Goal: Book appointment/travel/reservation

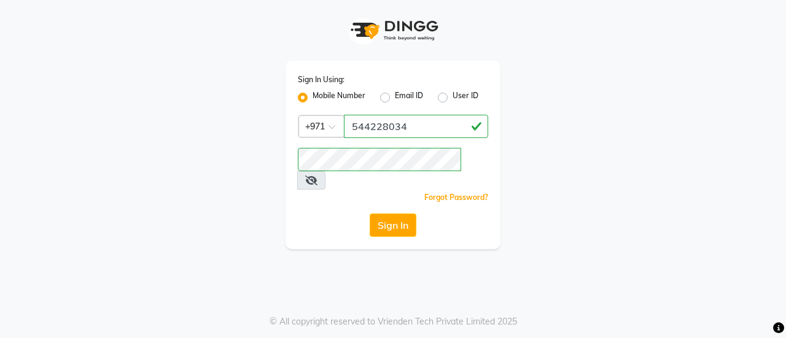
click at [379, 214] on button "Sign In" at bounding box center [392, 225] width 47 height 23
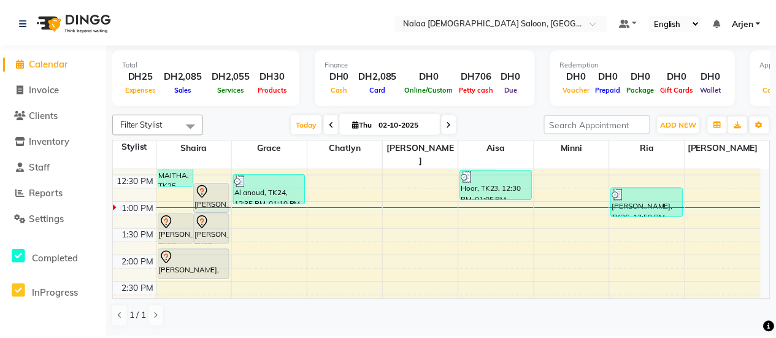
scroll to position [343, 0]
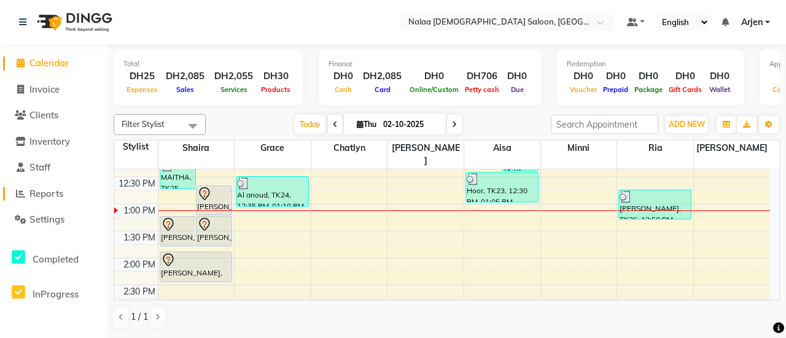
click at [55, 196] on span "Reports" at bounding box center [46, 194] width 34 height 12
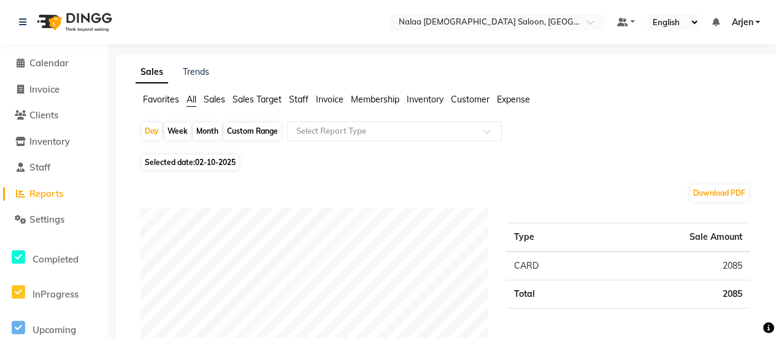
click at [296, 98] on span "Staff" at bounding box center [299, 99] width 20 height 11
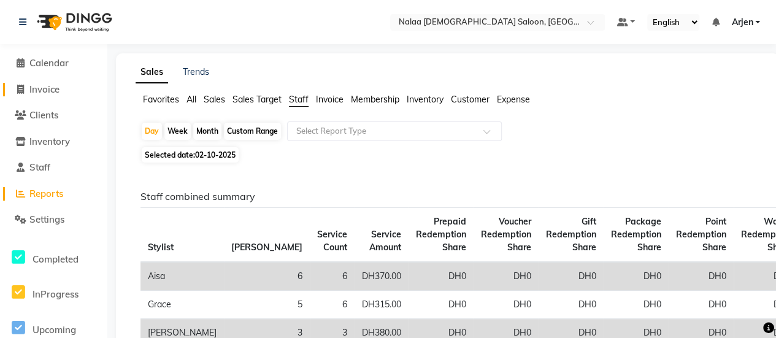
click at [36, 90] on span "Invoice" at bounding box center [44, 89] width 30 height 12
select select "service"
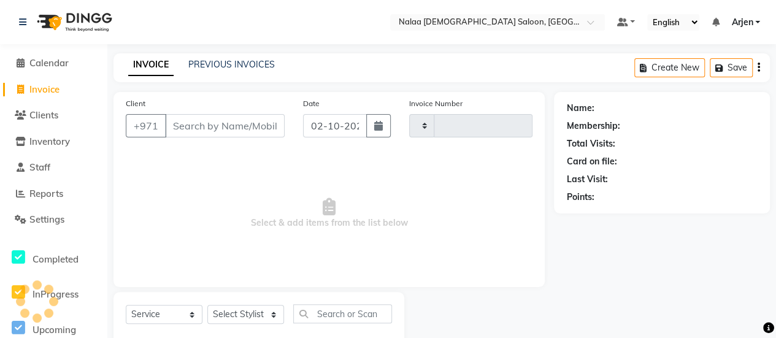
scroll to position [30, 0]
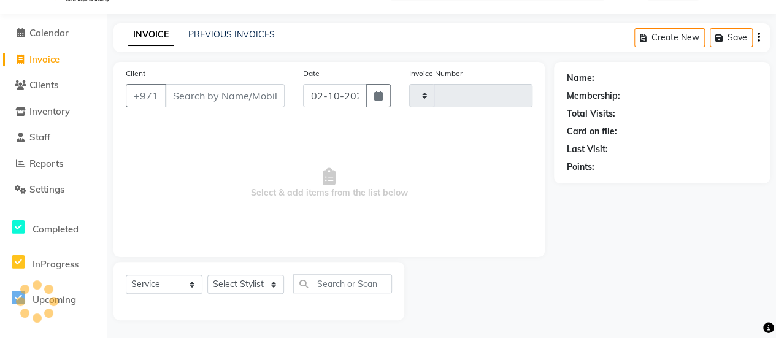
type input "1489"
select select "7528"
click at [50, 29] on span "Calendar" at bounding box center [48, 33] width 39 height 12
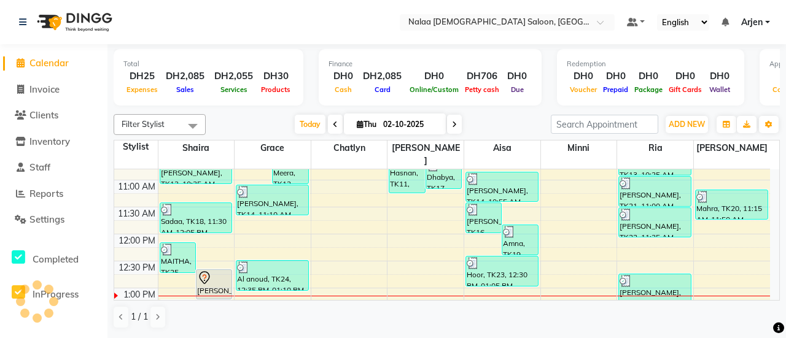
scroll to position [358, 0]
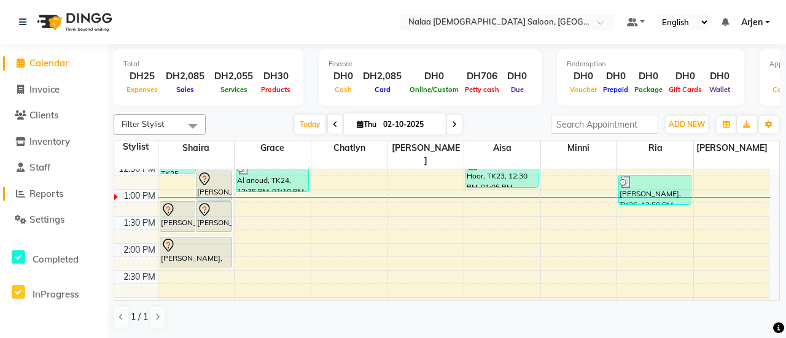
click at [48, 193] on span "Reports" at bounding box center [46, 194] width 34 height 12
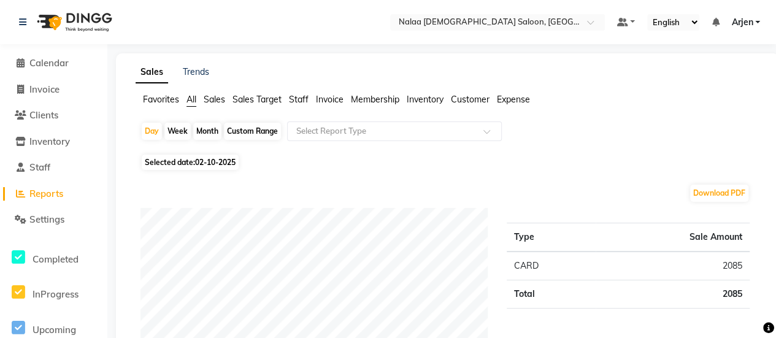
click at [188, 168] on span "Selected date: [DATE]" at bounding box center [190, 162] width 97 height 15
select select "10"
select select "2025"
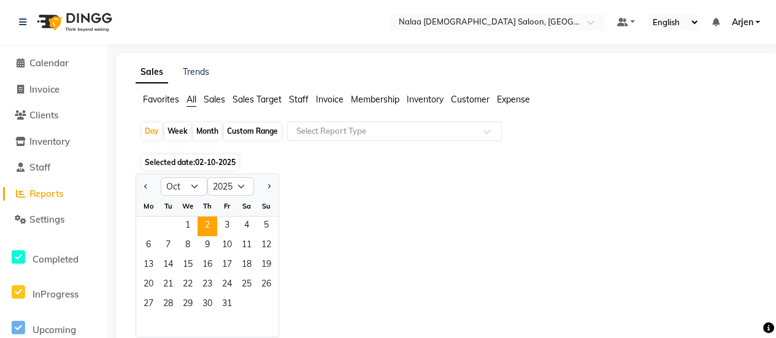
click at [52, 72] on li "Calendar" at bounding box center [53, 63] width 107 height 26
click at [48, 70] on link "Calendar" at bounding box center [53, 63] width 101 height 14
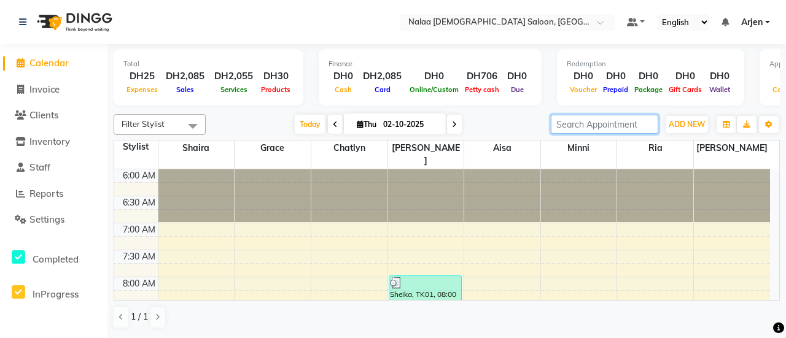
click at [601, 122] on input "search" at bounding box center [604, 124] width 107 height 19
click at [673, 125] on span "ADD NEW" at bounding box center [686, 124] width 36 height 9
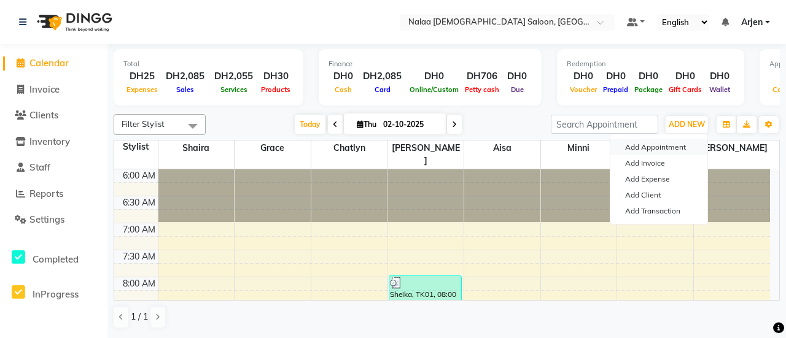
click at [658, 149] on button "Add Appointment" at bounding box center [658, 147] width 97 height 16
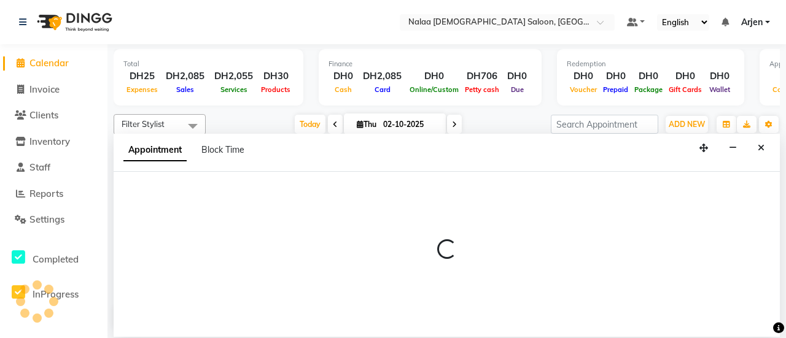
select select "tentative"
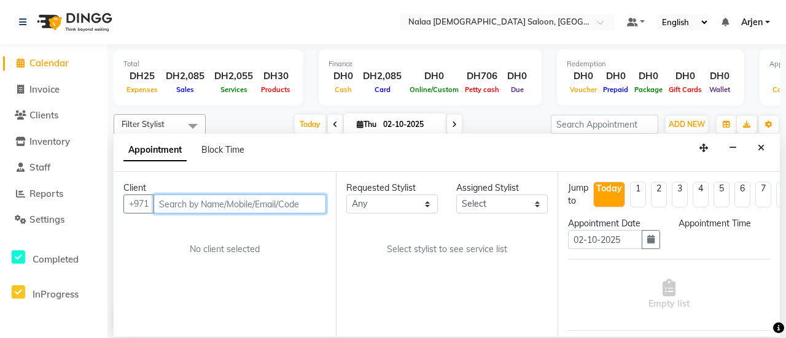
select select "420"
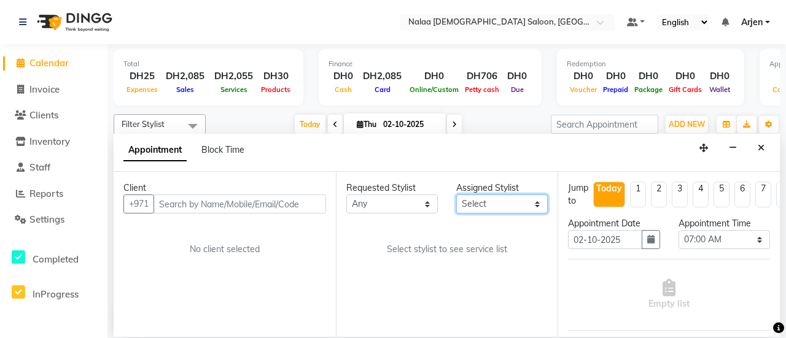
click at [476, 198] on select "Select [PERSON_NAME] [PERSON_NAME] ria [PERSON_NAME]" at bounding box center [501, 204] width 91 height 19
select select "90521"
click at [456, 195] on select "Select [PERSON_NAME] [PERSON_NAME] ria [PERSON_NAME]" at bounding box center [501, 204] width 91 height 19
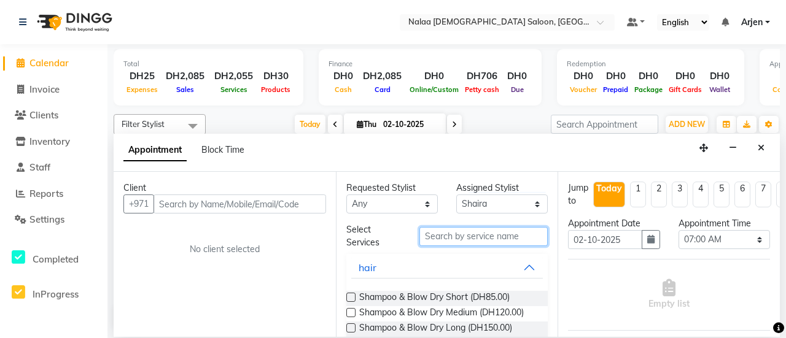
click at [434, 232] on input "text" at bounding box center [483, 236] width 128 height 19
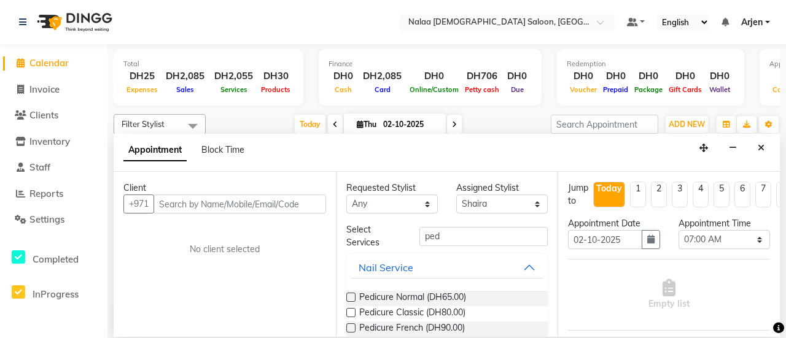
click at [387, 244] on div "Select Services" at bounding box center [374, 236] width 74 height 26
click at [472, 235] on input "pe" at bounding box center [483, 236] width 128 height 19
type input "p"
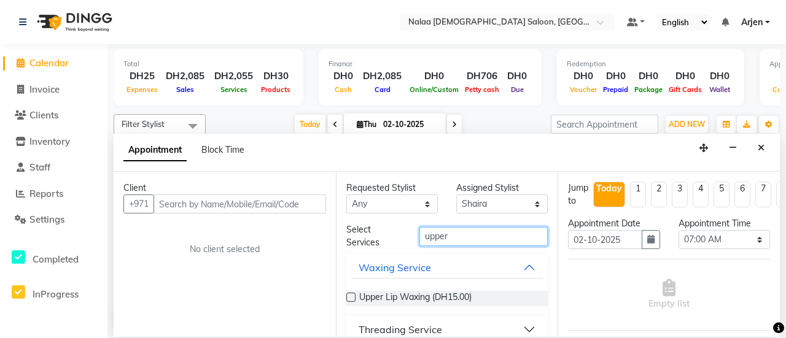
scroll to position [16, 0]
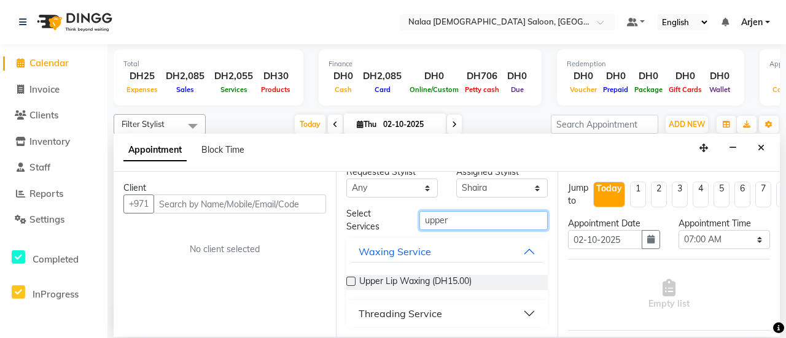
type input "upper"
click at [442, 314] on button "Threading Service" at bounding box center [447, 314] width 192 height 22
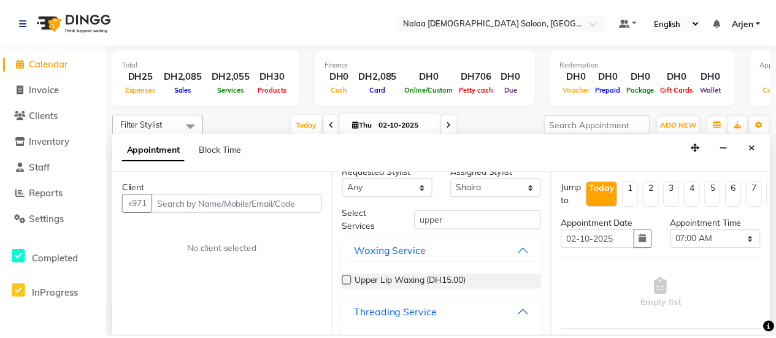
scroll to position [50, 0]
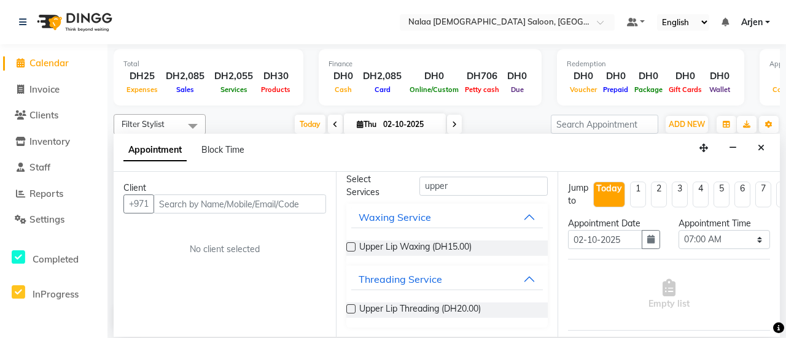
click at [45, 58] on span "Calendar" at bounding box center [48, 63] width 39 height 12
click at [33, 86] on span "Invoice" at bounding box center [44, 89] width 30 height 12
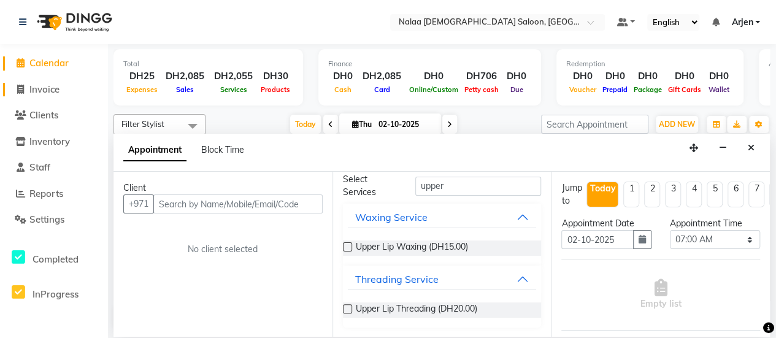
select select "service"
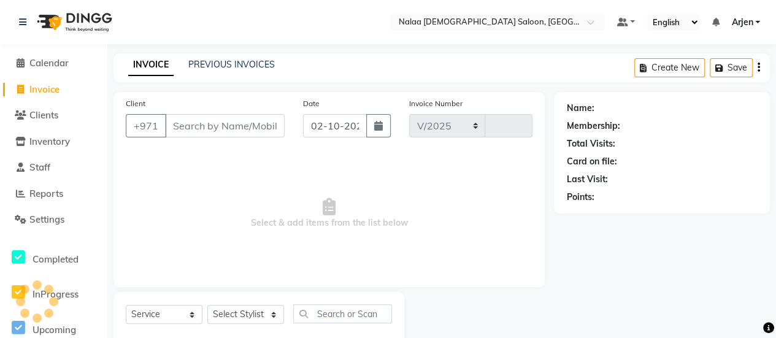
select select "7528"
type input "1489"
click at [66, 66] on span "Calendar" at bounding box center [48, 63] width 39 height 12
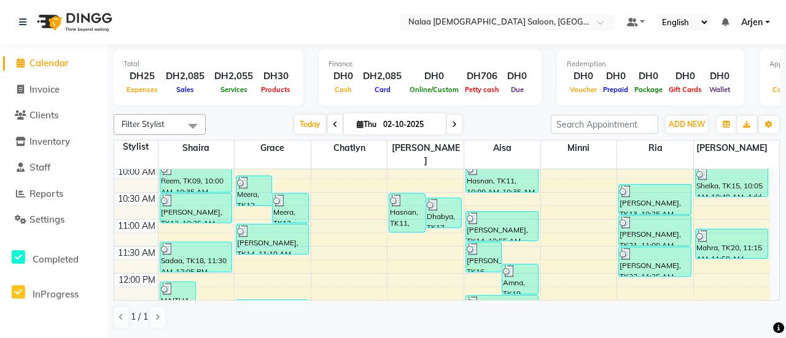
scroll to position [218, 0]
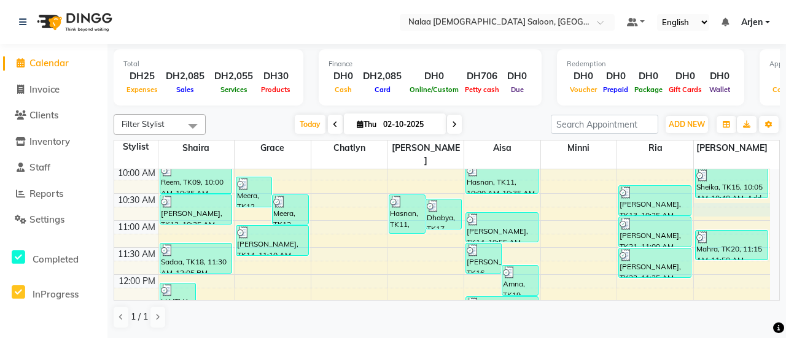
click at [722, 201] on div "6:00 AM 6:30 AM 7:00 AM 7:30 AM 8:00 AM 8:30 AM 9:00 AM 9:30 AM 10:00 AM 10:30 …" at bounding box center [441, 274] width 655 height 647
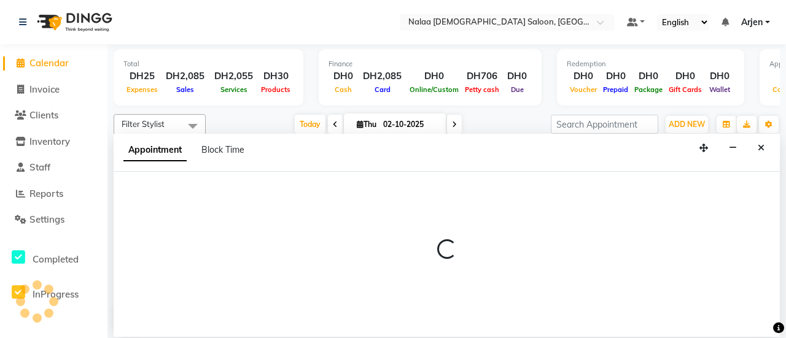
select select "93103"
select select "645"
select select "tentative"
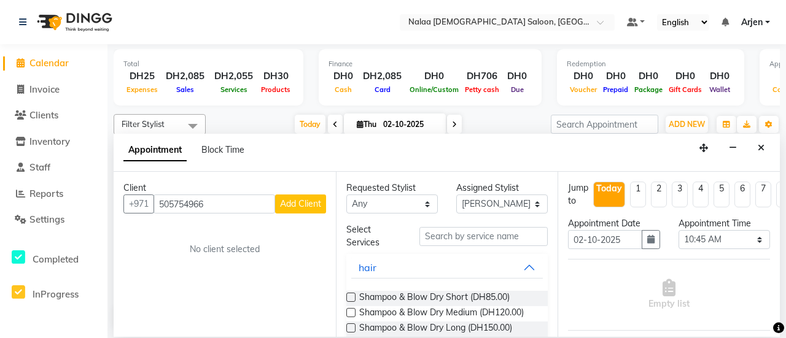
type input "505754966"
click at [309, 210] on button "Add Client" at bounding box center [300, 204] width 51 height 19
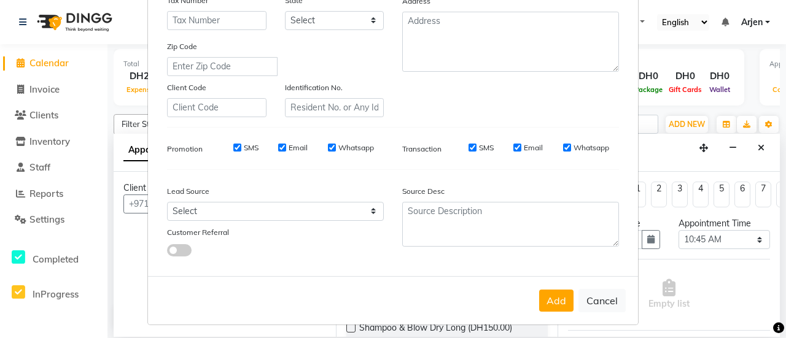
scroll to position [225, 0]
type input "Hamda"
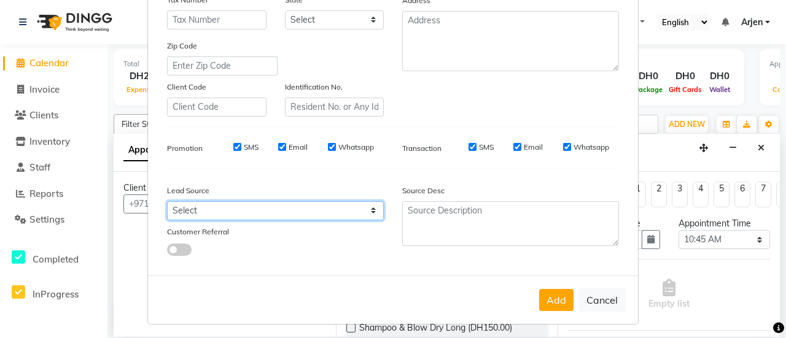
click at [266, 204] on select "Select Walk-in Referral Internet Friend Word of Mouth Advertisement Facebook Ju…" at bounding box center [275, 210] width 217 height 19
select select "51136"
click at [167, 201] on select "Select Walk-in Referral Internet Friend Word of Mouth Advertisement Facebook Ju…" at bounding box center [275, 210] width 217 height 19
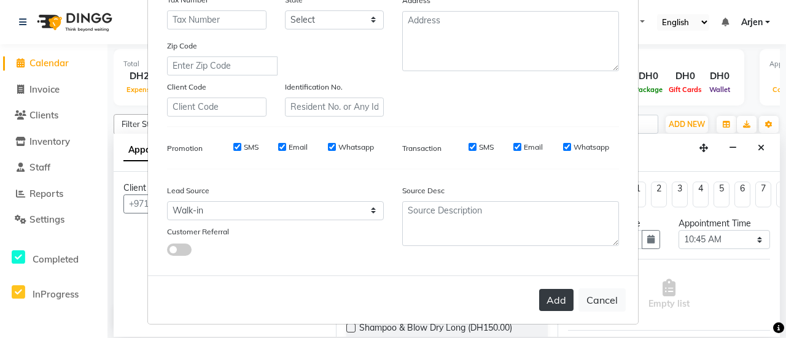
click at [555, 296] on button "Add" at bounding box center [556, 300] width 34 height 22
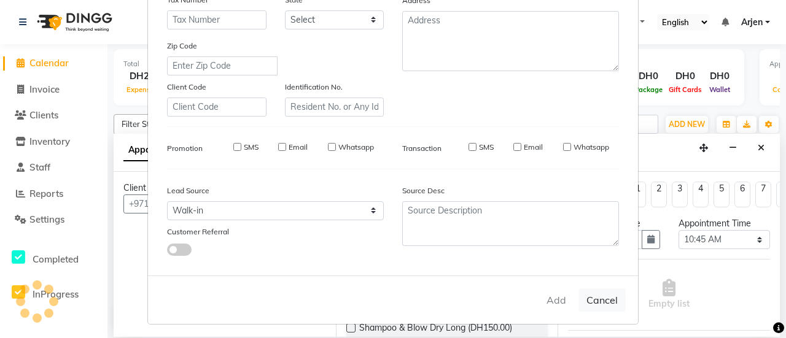
select select
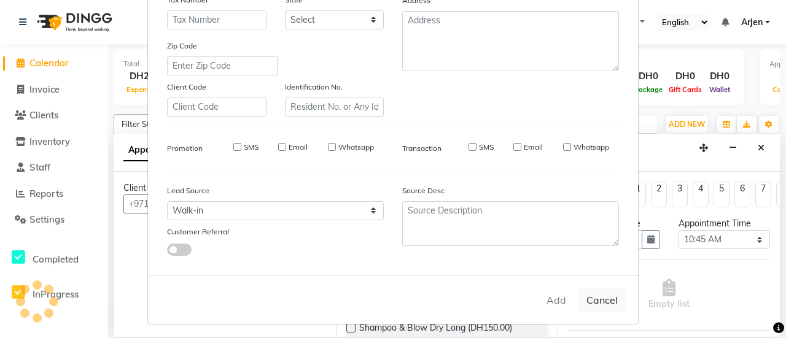
select select
checkbox input "false"
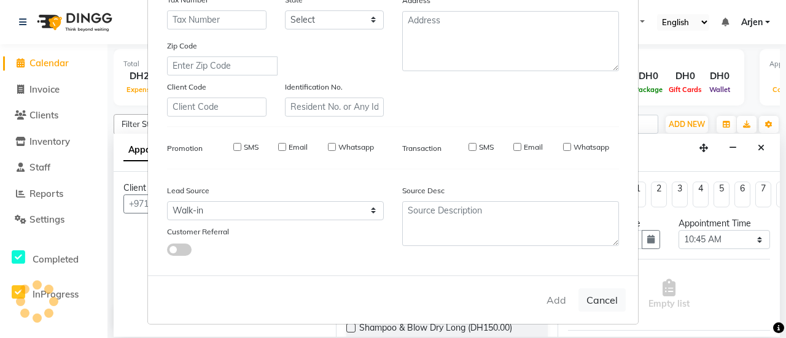
checkbox input "false"
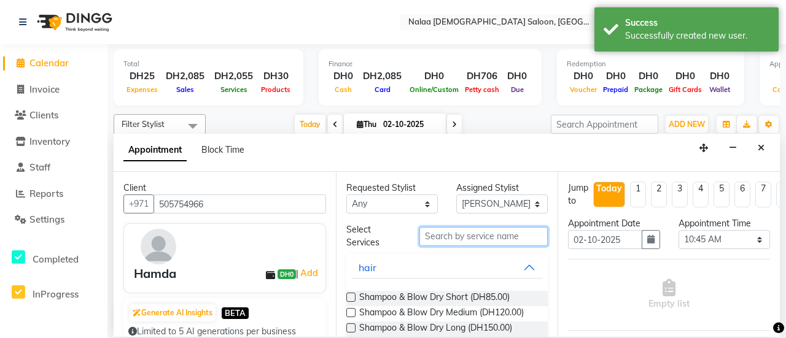
click at [444, 239] on input "text" at bounding box center [483, 236] width 128 height 19
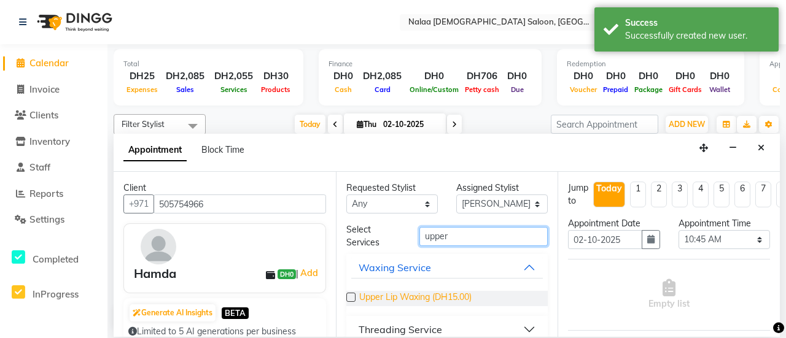
scroll to position [16, 0]
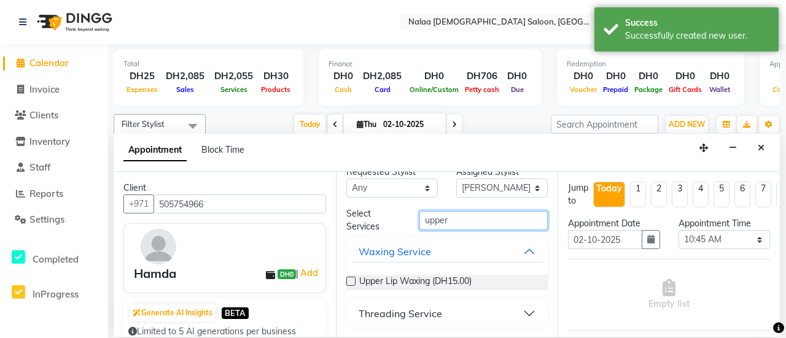
type input "upper"
click at [416, 314] on div "Threading Service" at bounding box center [399, 313] width 83 height 15
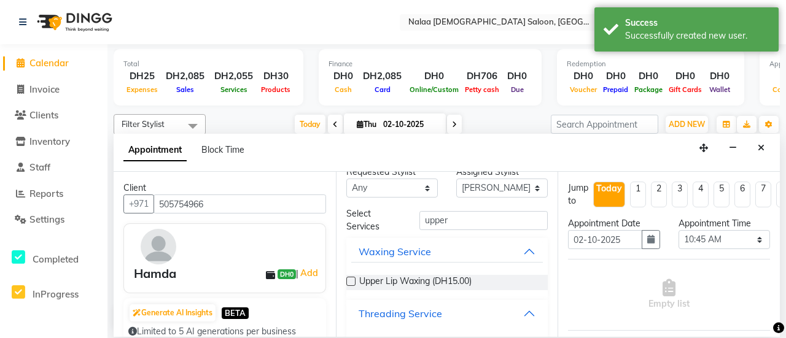
scroll to position [50, 0]
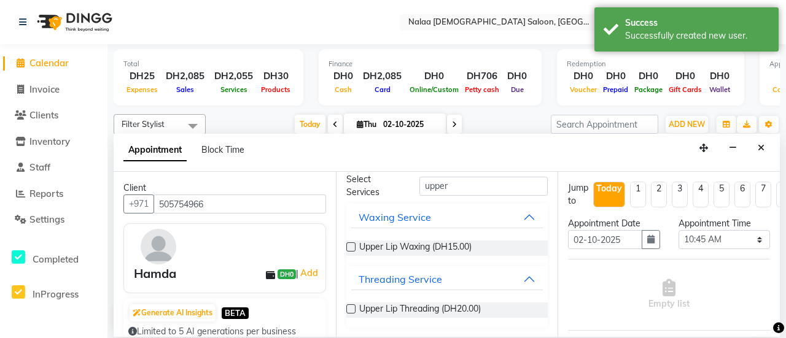
click at [416, 314] on span "Upper Lip Threading (DH20.00)" at bounding box center [420, 310] width 122 height 15
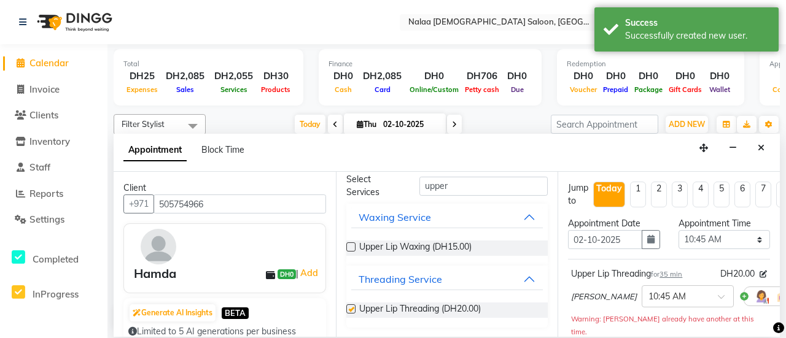
checkbox input "false"
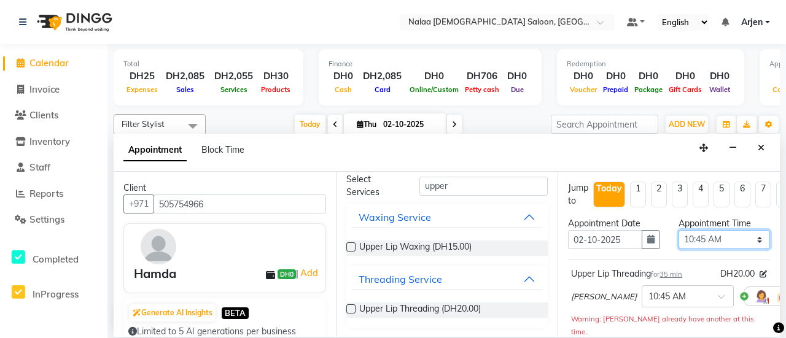
click at [698, 236] on select "Select 07:00 AM 07:05 AM 07:10 AM 07:15 AM 07:20 AM 07:25 AM 07:30 AM 07:35 AM …" at bounding box center [723, 239] width 91 height 19
click at [678, 230] on select "Select 07:00 AM 07:05 AM 07:10 AM 07:15 AM 07:20 AM 07:25 AM 07:30 AM 07:35 AM …" at bounding box center [723, 239] width 91 height 19
click at [694, 238] on select "Select 07:00 AM 07:05 AM 07:10 AM 07:15 AM 07:20 AM 07:25 AM 07:30 AM 07:35 AM …" at bounding box center [723, 239] width 91 height 19
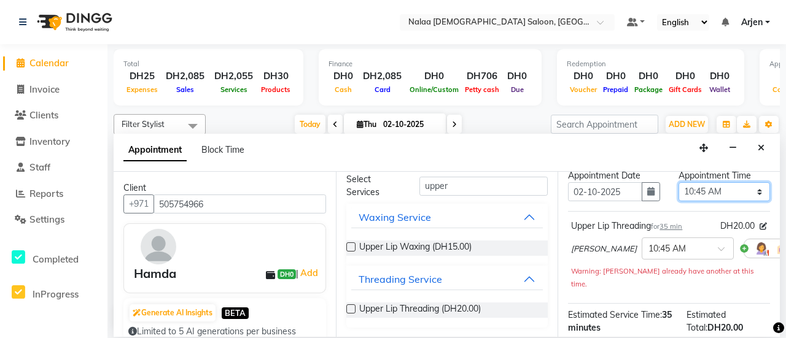
scroll to position [47, 0]
click at [703, 196] on select "Select 07:00 AM 07:05 AM 07:10 AM 07:15 AM 07:20 AM 07:25 AM 07:30 AM 07:35 AM …" at bounding box center [723, 192] width 91 height 19
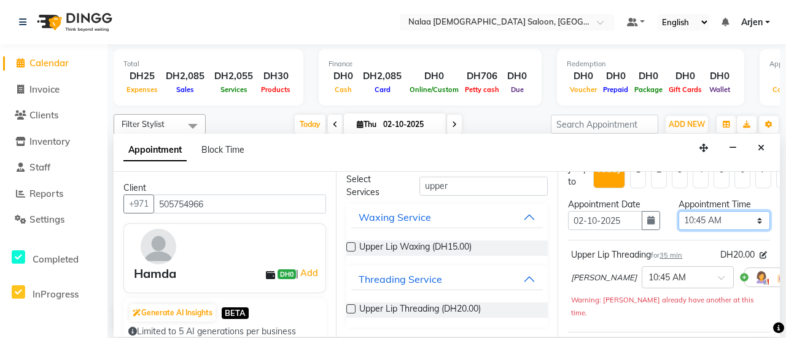
scroll to position [3, 0]
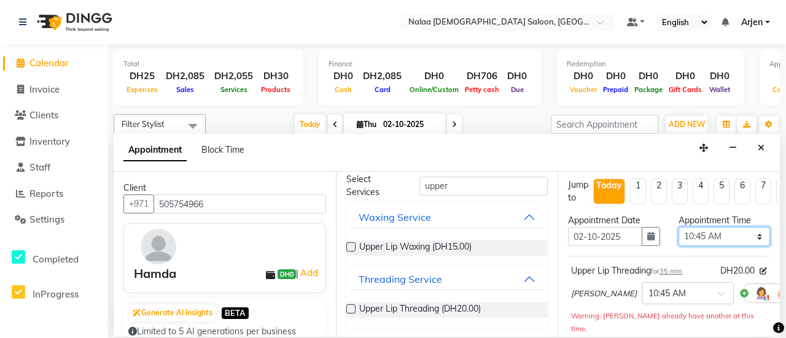
click at [711, 239] on select "Select 07:00 AM 07:05 AM 07:10 AM 07:15 AM 07:20 AM 07:25 AM 07:30 AM 07:35 AM …" at bounding box center [723, 236] width 91 height 19
select select "800"
click at [678, 227] on select "Select 07:00 AM 07:05 AM 07:10 AM 07:15 AM 07:20 AM 07:25 AM 07:30 AM 07:35 AM …" at bounding box center [723, 236] width 91 height 19
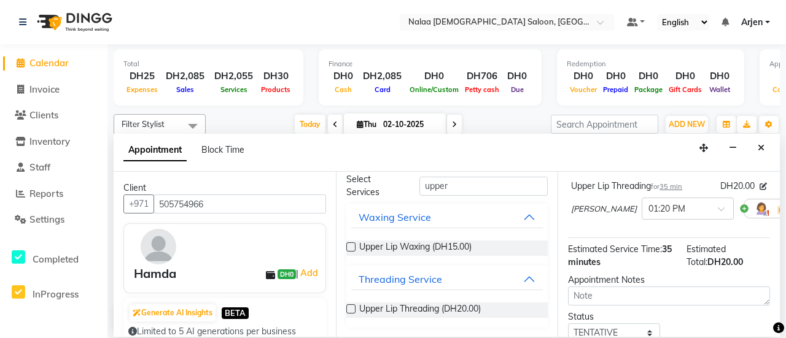
scroll to position [190, 0]
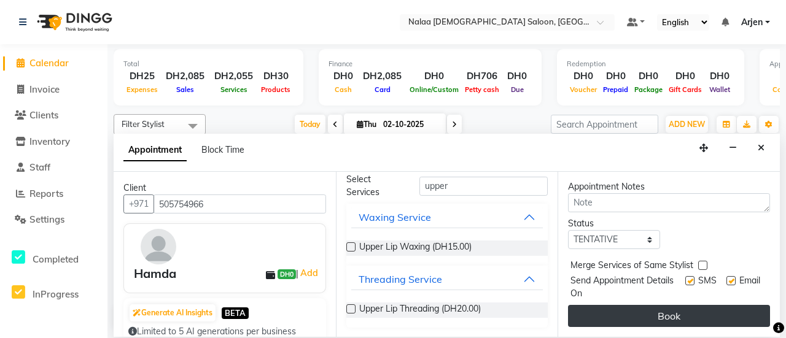
click at [651, 308] on button "Book" at bounding box center [669, 316] width 202 height 22
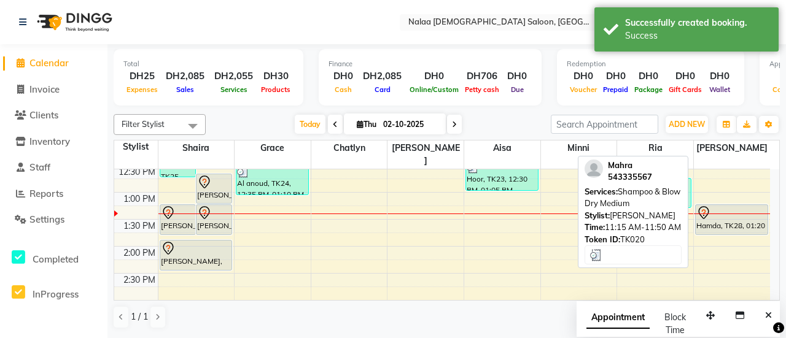
scroll to position [356, 0]
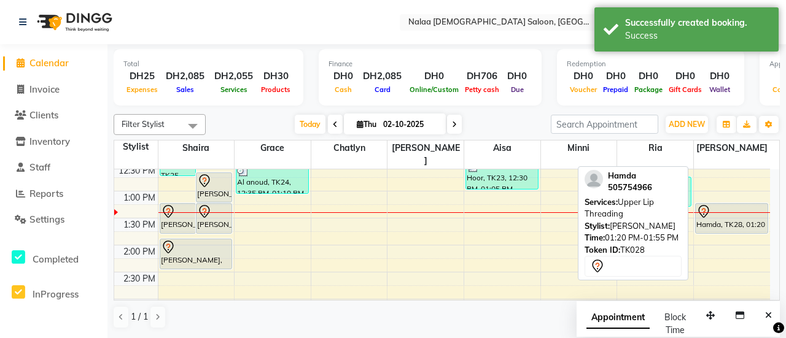
click at [725, 206] on div "Hamda, TK28, 01:20 PM-01:55 PM, [GEOGRAPHIC_DATA] Threading" at bounding box center [731, 218] width 72 height 29
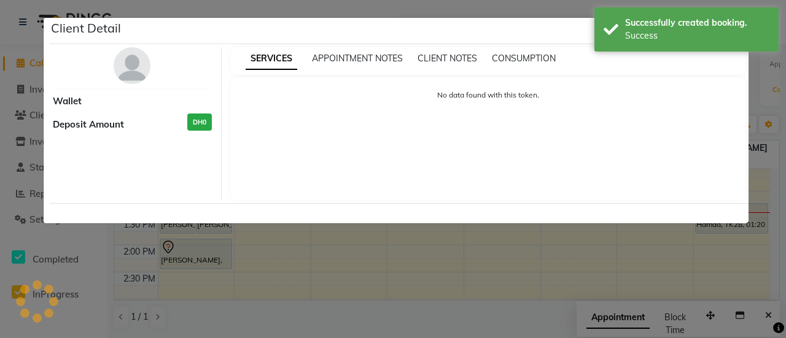
select select "7"
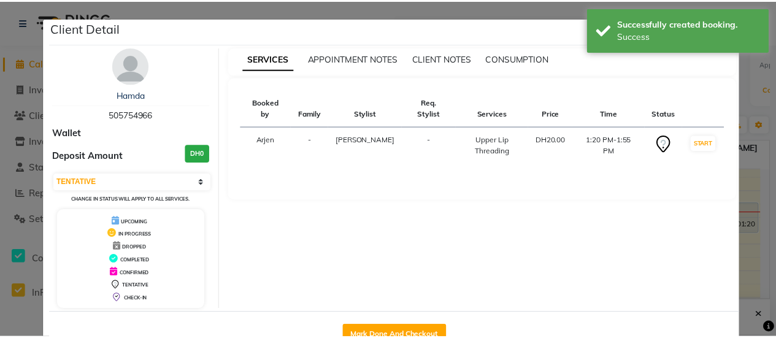
scroll to position [35, 0]
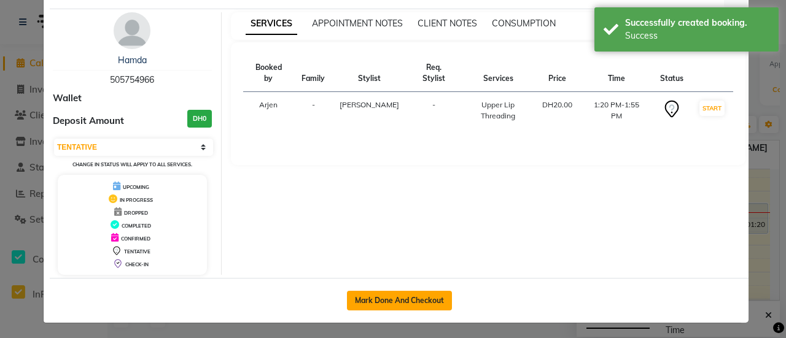
click at [387, 299] on button "Mark Done And Checkout" at bounding box center [399, 301] width 105 height 20
select select "service"
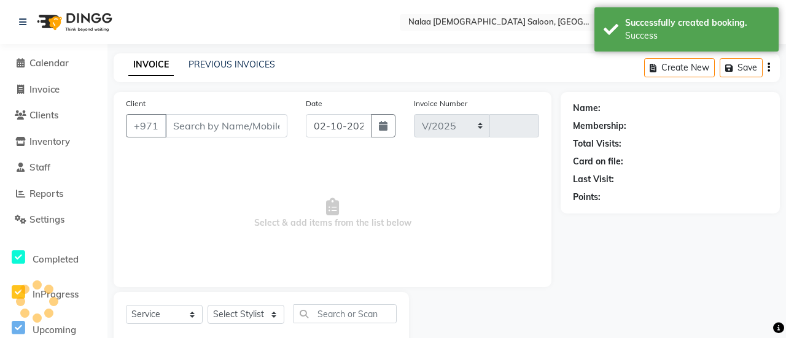
select select "7528"
type input "1489"
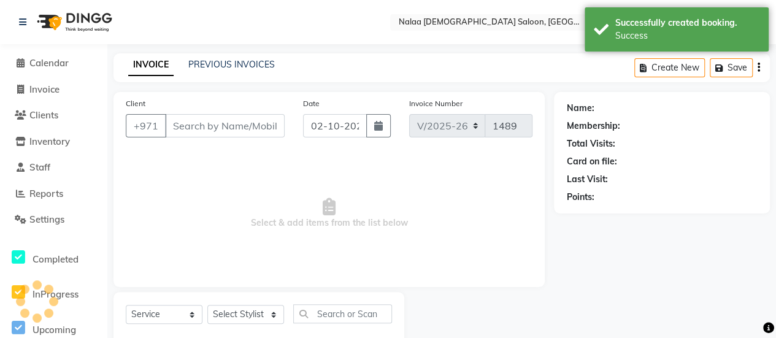
type input "505754966"
select select "93103"
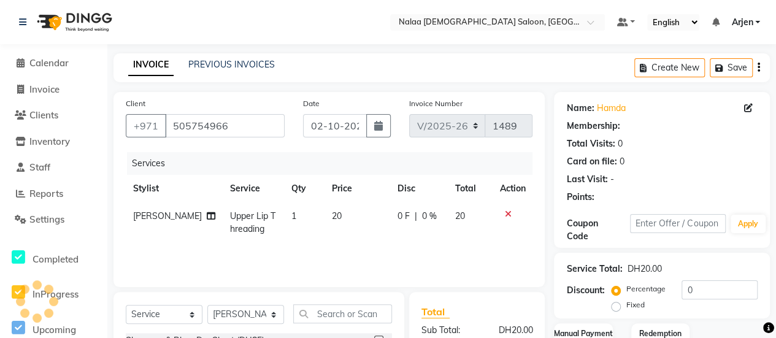
scroll to position [153, 0]
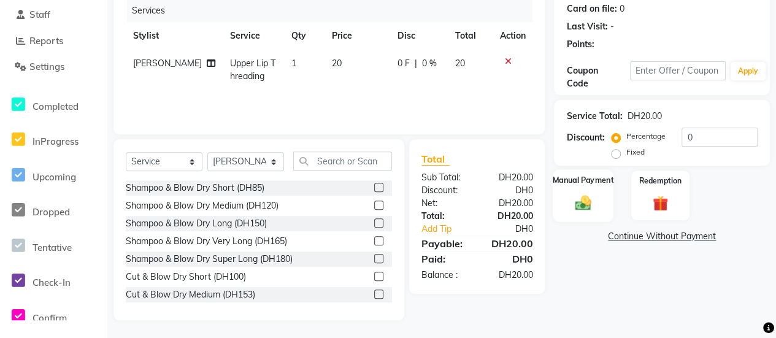
click at [593, 220] on div "Manual Payment" at bounding box center [583, 195] width 61 height 52
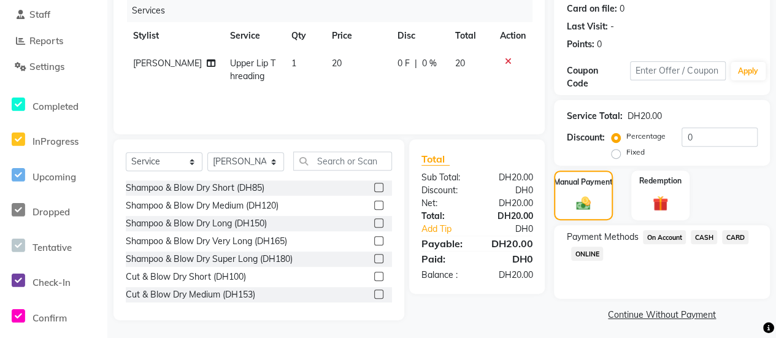
click at [743, 240] on span "CARD" at bounding box center [735, 237] width 26 height 14
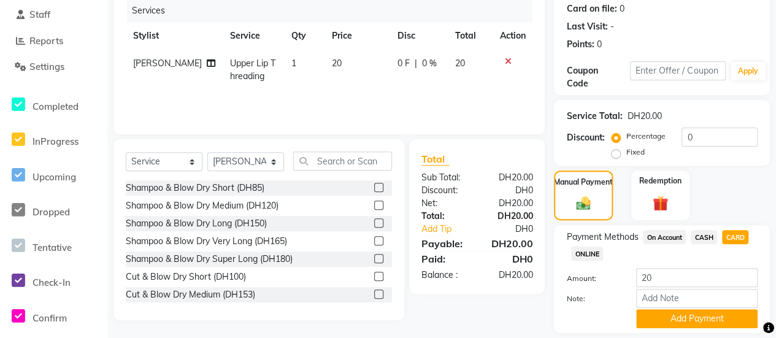
scroll to position [191, 0]
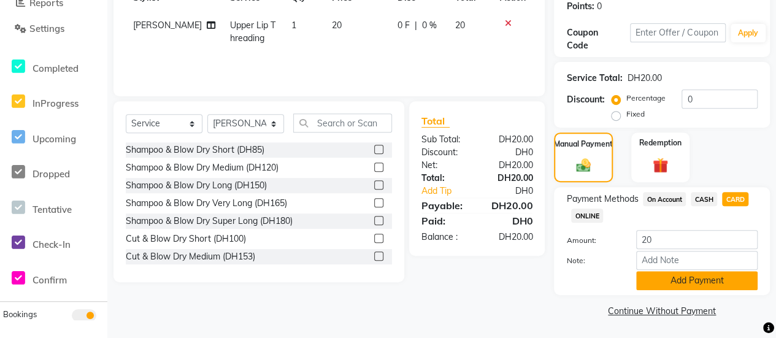
click at [713, 280] on button "Add Payment" at bounding box center [697, 280] width 122 height 19
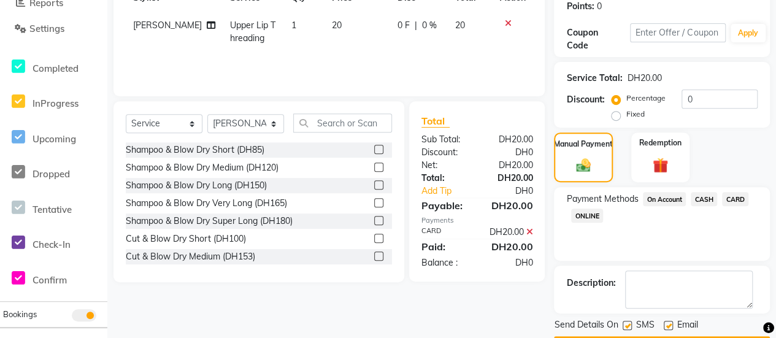
scroll to position [225, 0]
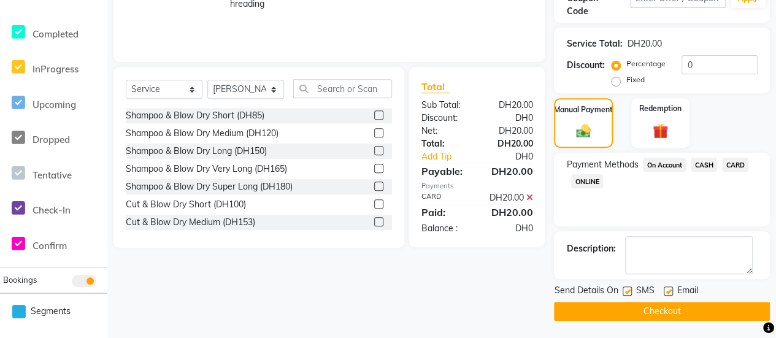
click at [700, 319] on button "Checkout" at bounding box center [662, 311] width 216 height 19
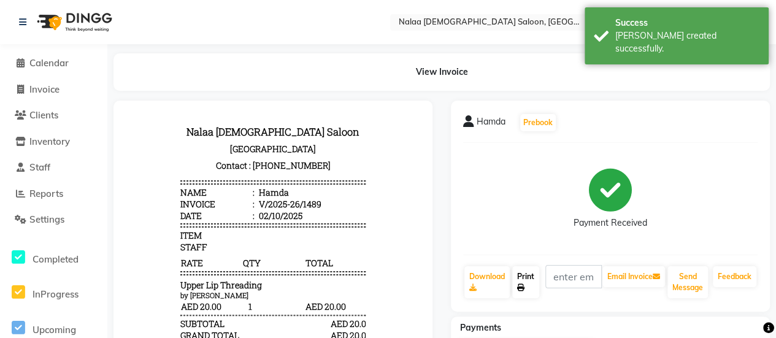
click at [519, 269] on link "Print" at bounding box center [525, 282] width 27 height 32
